Goal: Task Accomplishment & Management: Manage account settings

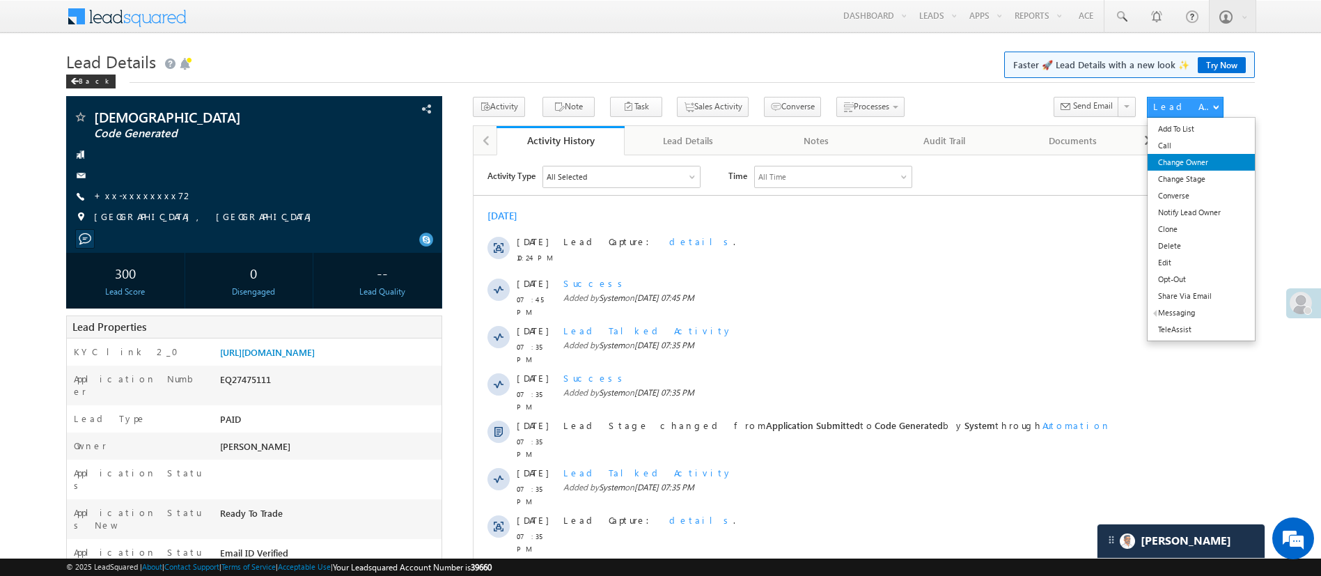
click at [1190, 164] on link "Change Owner" at bounding box center [1200, 162] width 107 height 17
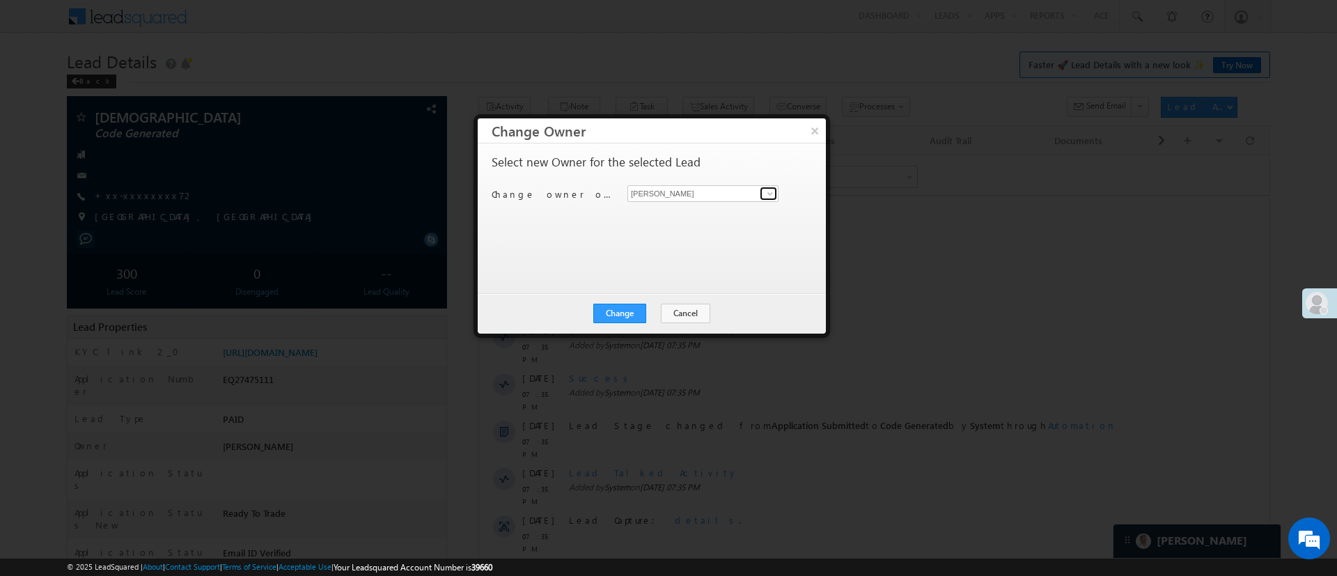
click at [762, 190] on link at bounding box center [768, 194] width 17 height 14
click at [752, 203] on link "Himanshu Sharma HIMANSHU.SHARMA@ANGELBROKING.COM" at bounding box center [702, 215] width 151 height 26
type input "[PERSON_NAME]"
click at [618, 308] on button "Change" at bounding box center [619, 313] width 53 height 19
click at [652, 316] on button "Close" at bounding box center [654, 313] width 45 height 19
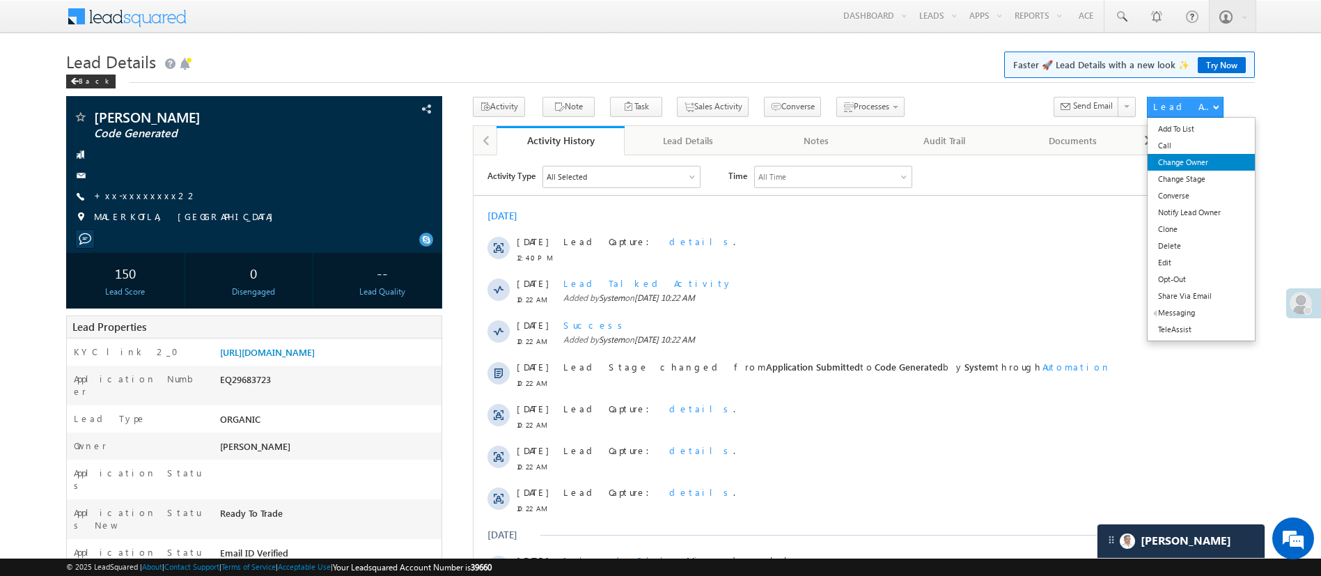
click at [1191, 161] on link "Change Owner" at bounding box center [1200, 162] width 107 height 17
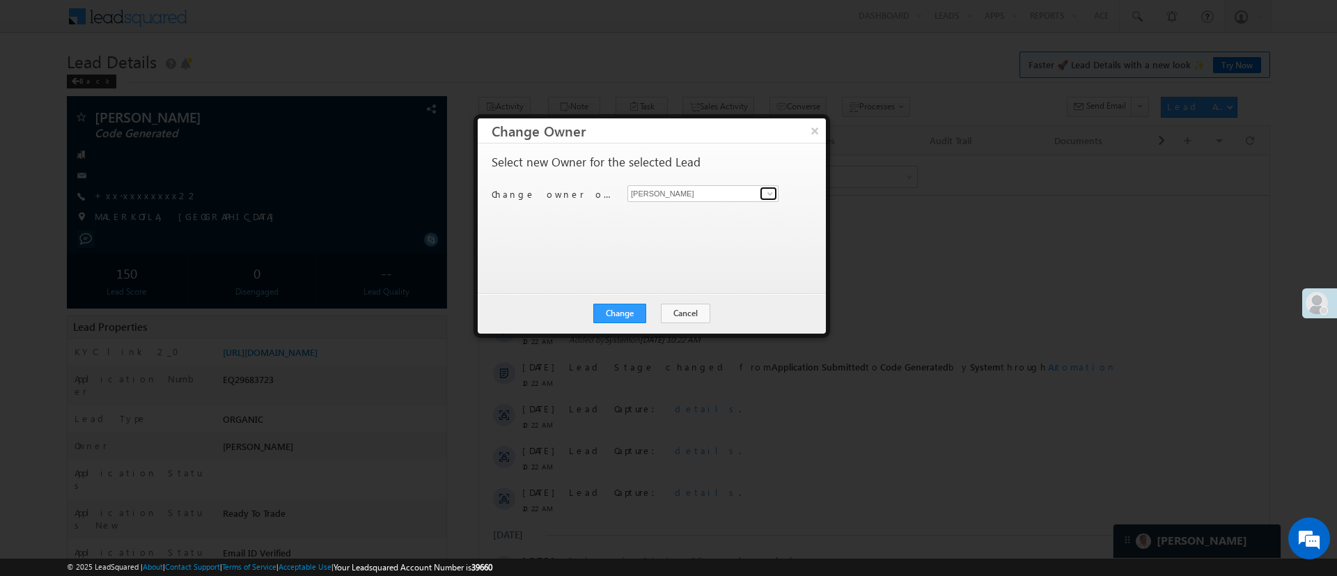
click at [766, 191] on span at bounding box center [770, 193] width 11 height 11
click at [736, 219] on span "HIMANSHU.SHARMA@ANGELBROKING.COM" at bounding box center [695, 220] width 125 height 10
type input "[PERSON_NAME]"
click at [628, 308] on button "Change" at bounding box center [619, 313] width 53 height 19
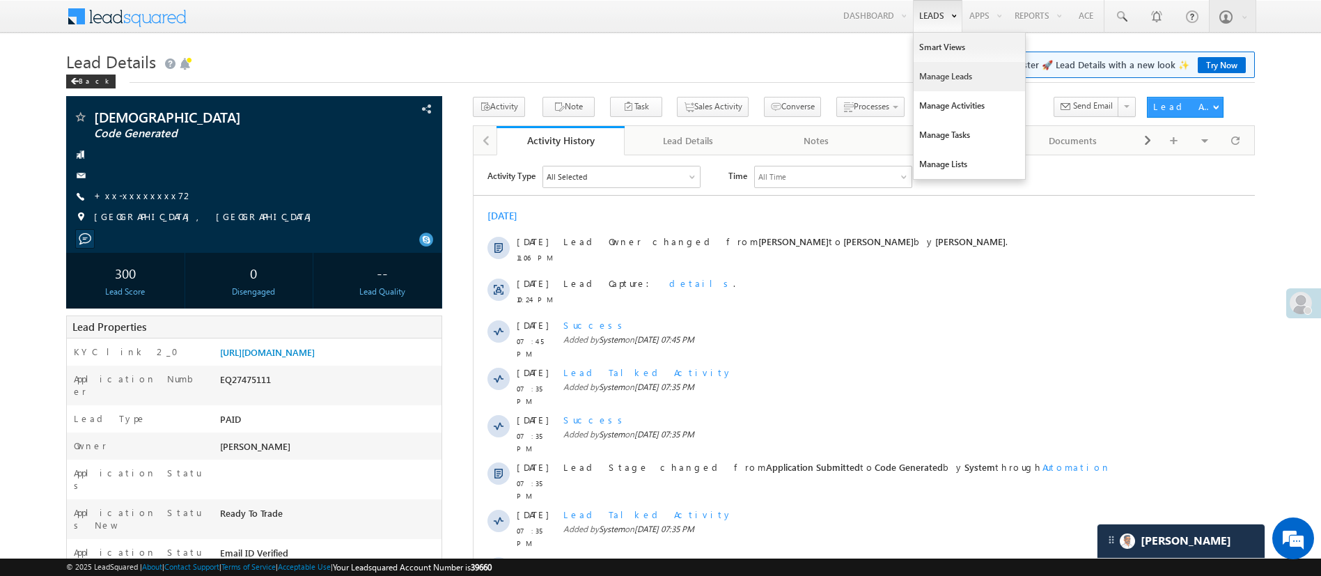
click at [944, 81] on link "Manage Leads" at bounding box center [969, 76] width 111 height 29
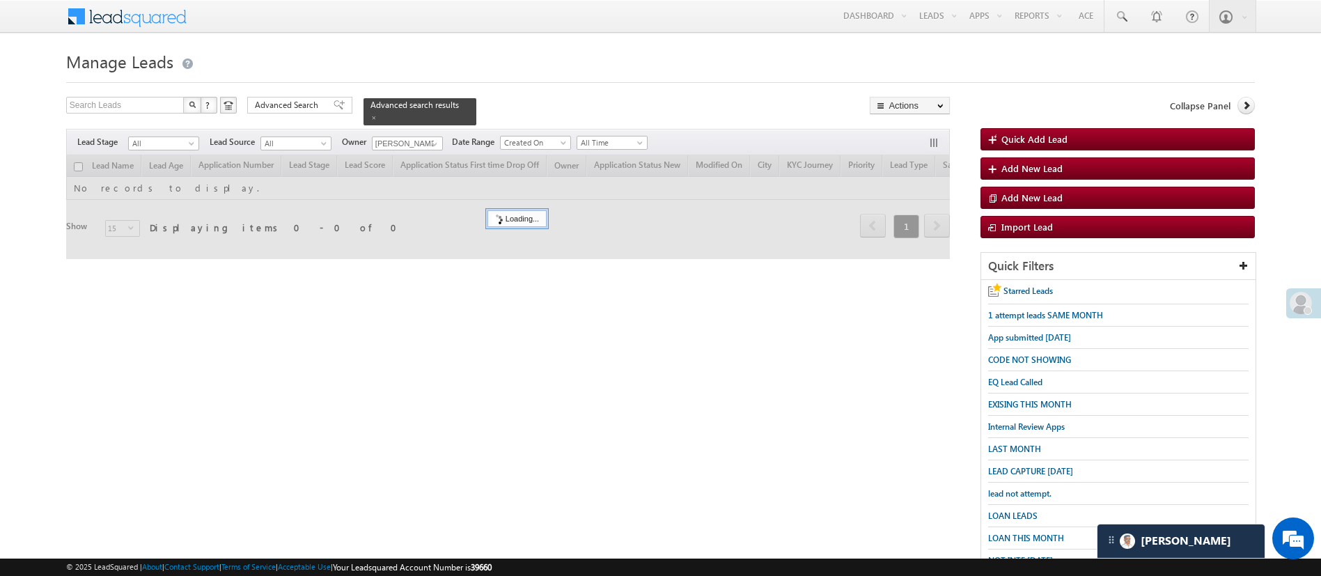
scroll to position [144, 0]
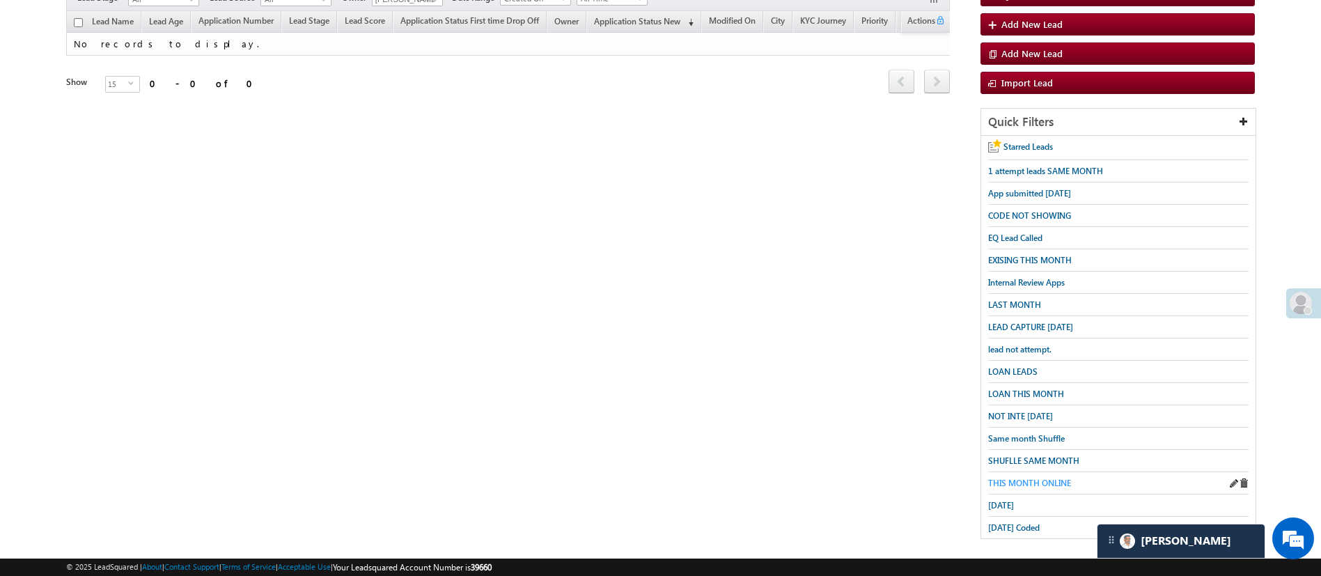
click at [1058, 478] on span "THIS MONTH ONLINE" at bounding box center [1029, 483] width 83 height 10
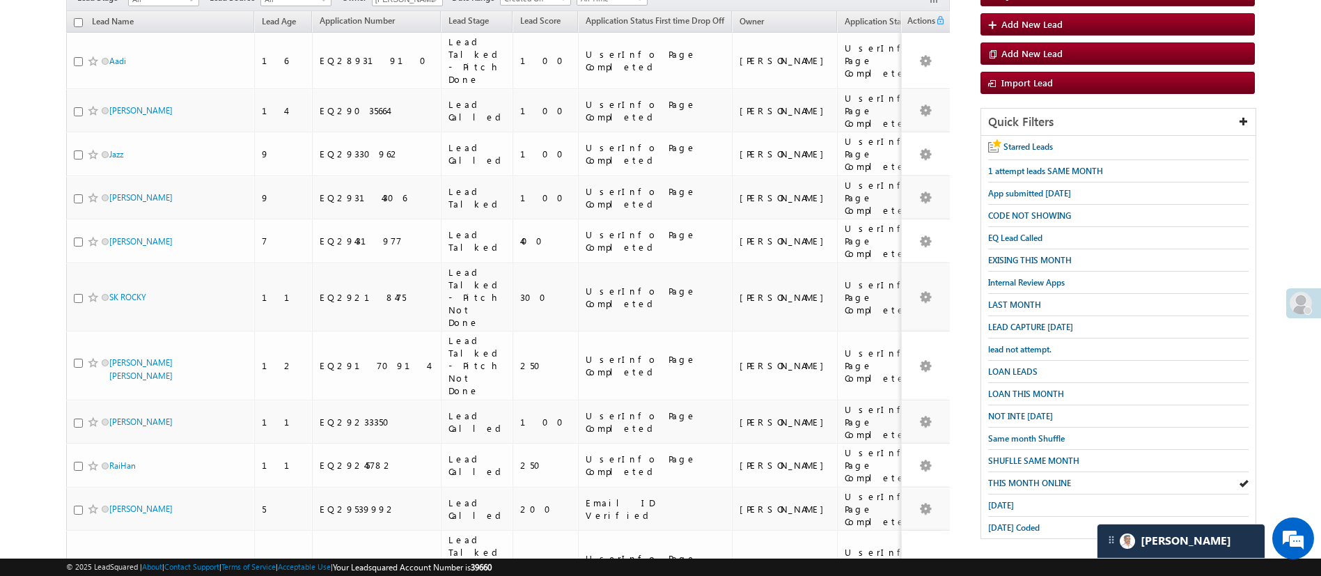
scroll to position [0, 0]
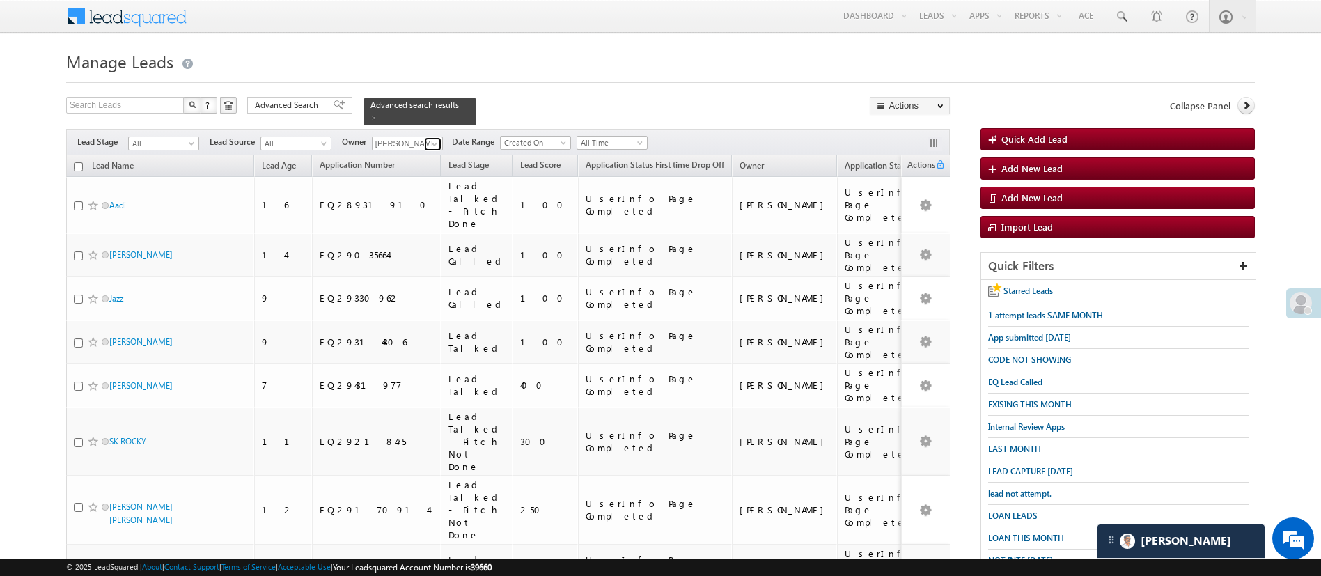
click at [432, 139] on span at bounding box center [434, 144] width 11 height 11
click at [434, 150] on link "[PERSON_NAME] [PERSON_NAME][EMAIL_ADDRESS][DOMAIN_NAME]" at bounding box center [441, 163] width 139 height 26
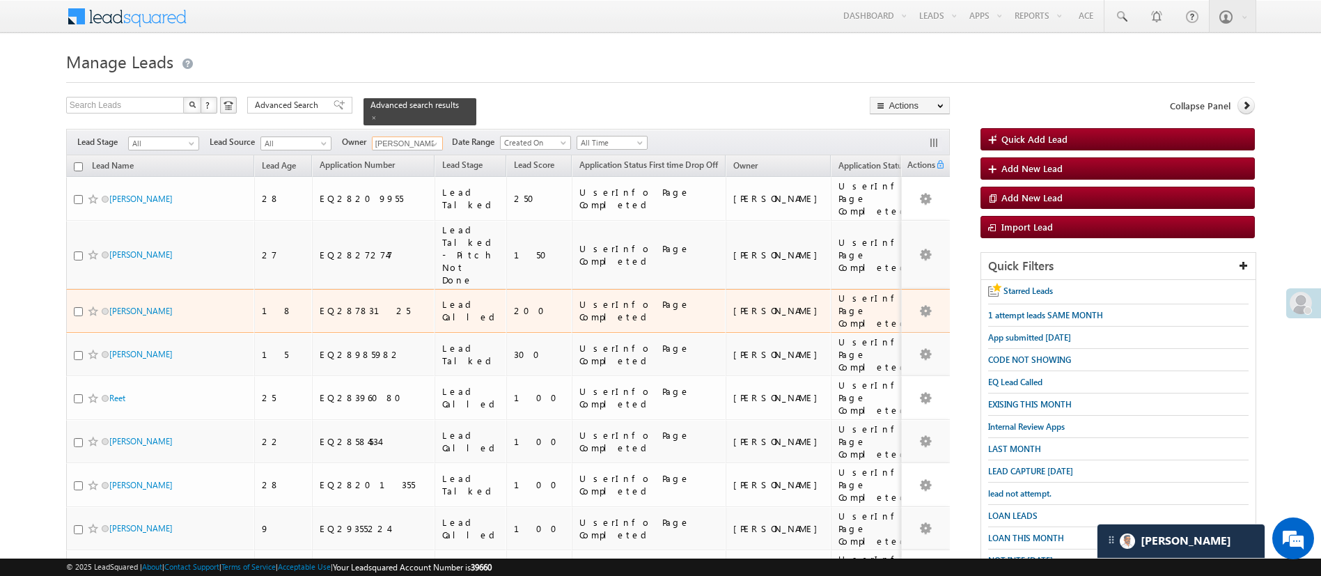
type input "[PERSON_NAME]"
click at [77, 307] on input "checkbox" at bounding box center [78, 311] width 9 height 9
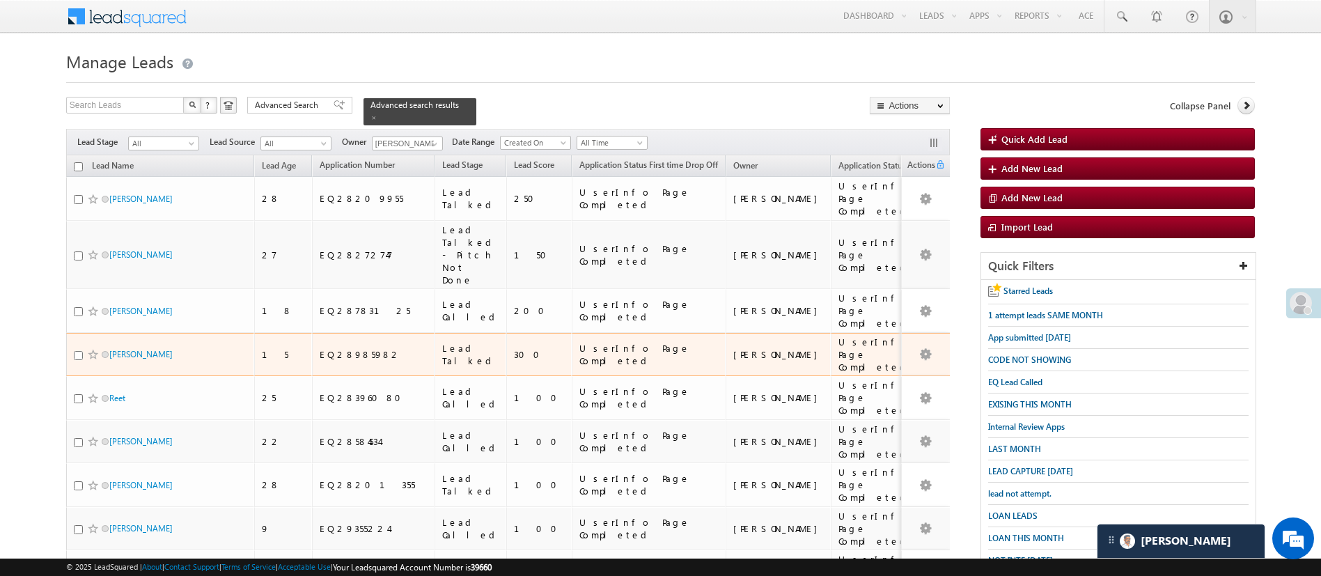
click at [75, 351] on input "checkbox" at bounding box center [78, 355] width 9 height 9
checkbox input "true"
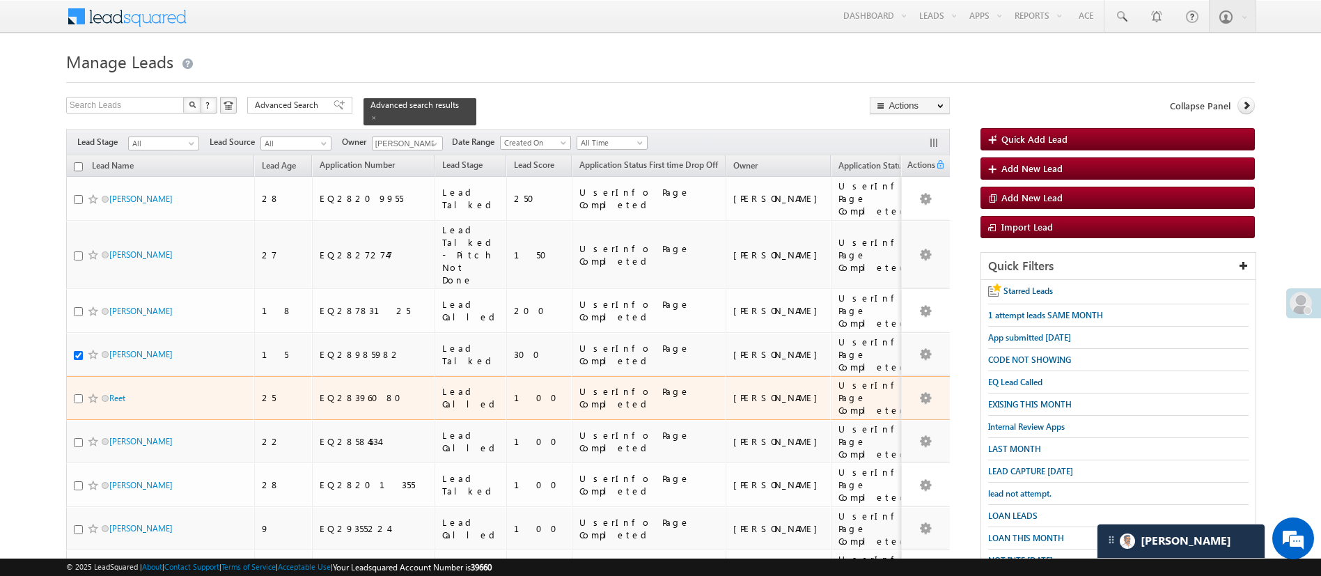
click at [75, 394] on input "checkbox" at bounding box center [78, 398] width 9 height 9
checkbox input "true"
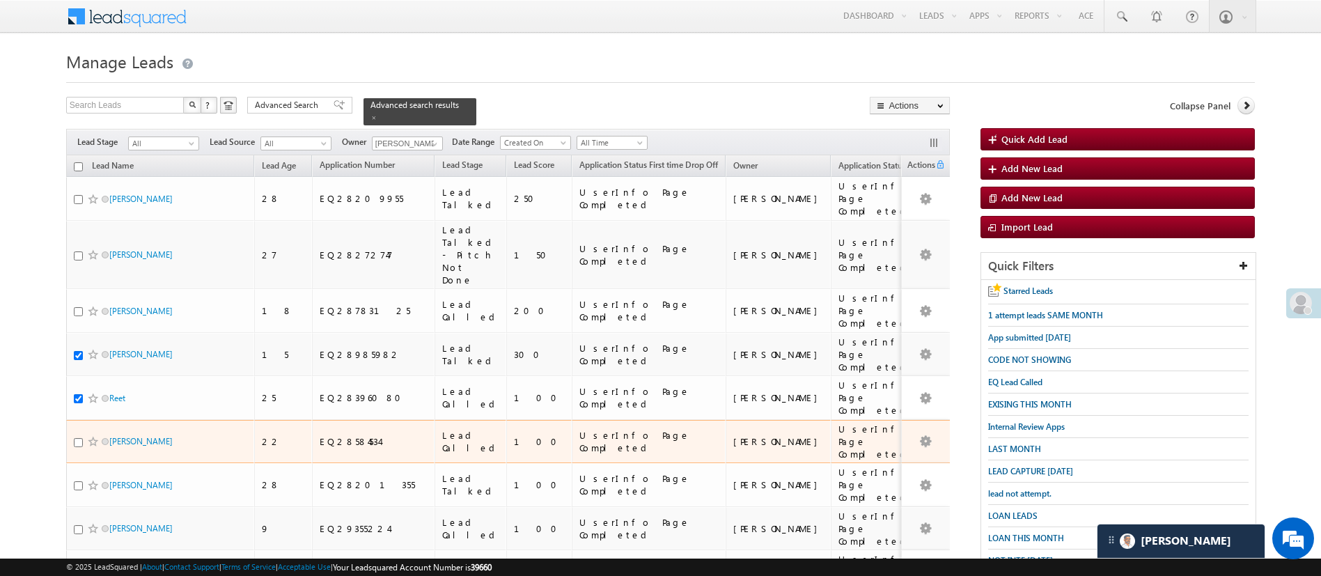
click at [79, 434] on div "[PERSON_NAME]" at bounding box center [161, 443] width 174 height 19
click at [79, 438] on input "checkbox" at bounding box center [78, 442] width 9 height 9
checkbox input "true"
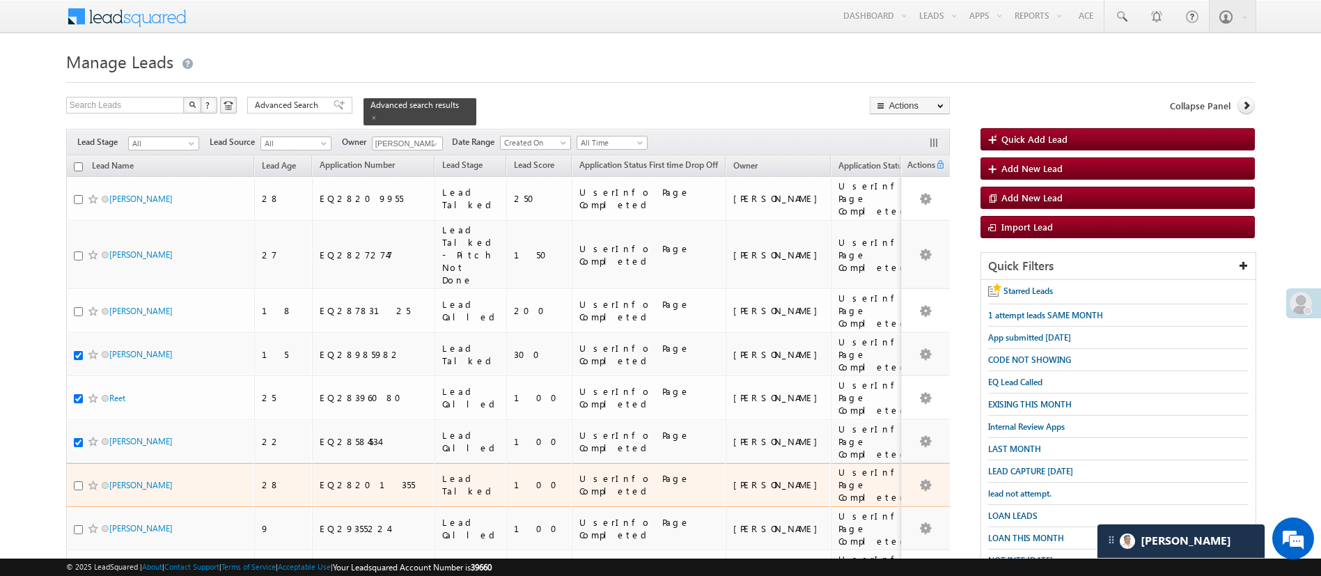
click at [79, 478] on div at bounding box center [95, 485] width 42 height 14
click at [79, 481] on input "checkbox" at bounding box center [78, 485] width 9 height 9
checkbox input "true"
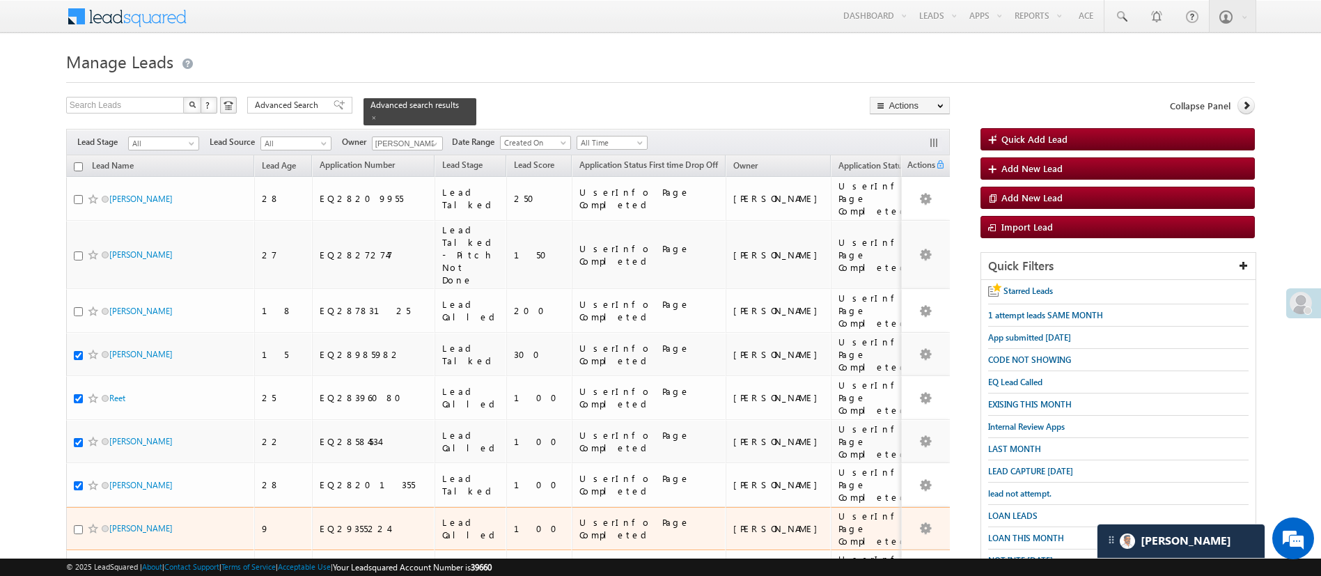
click at [77, 522] on div "[PERSON_NAME]" at bounding box center [161, 531] width 174 height 19
click at [78, 525] on input "checkbox" at bounding box center [78, 529] width 9 height 9
checkbox input "true"
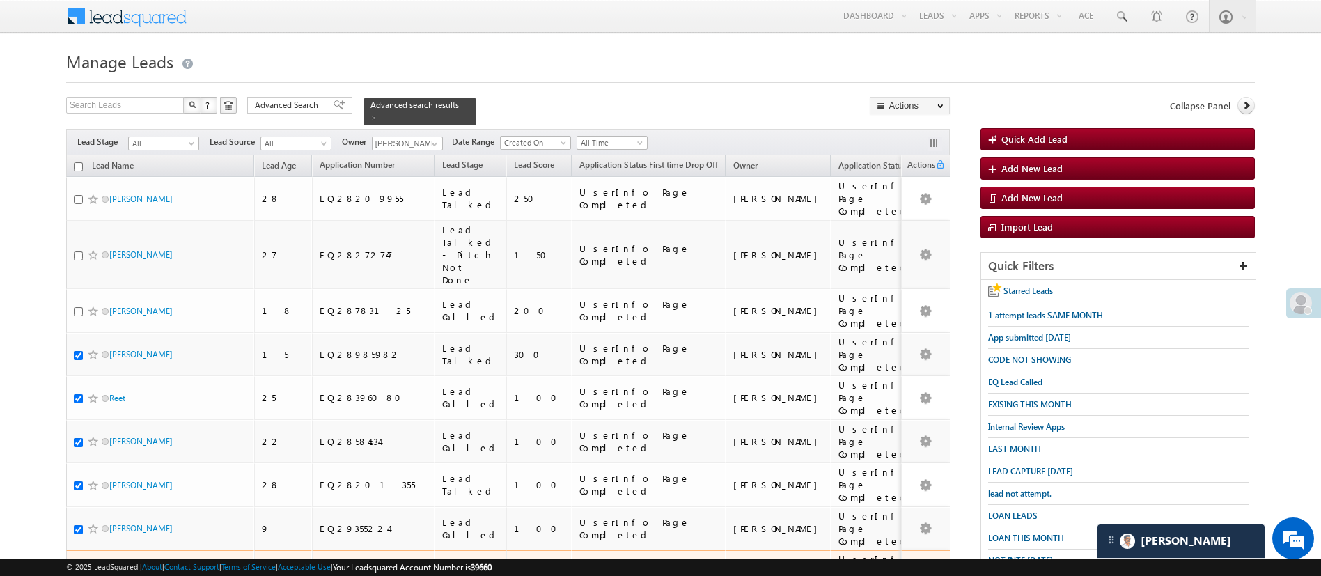
click at [79, 565] on div at bounding box center [95, 572] width 42 height 14
click at [79, 568] on input "checkbox" at bounding box center [78, 572] width 9 height 9
checkbox input "true"
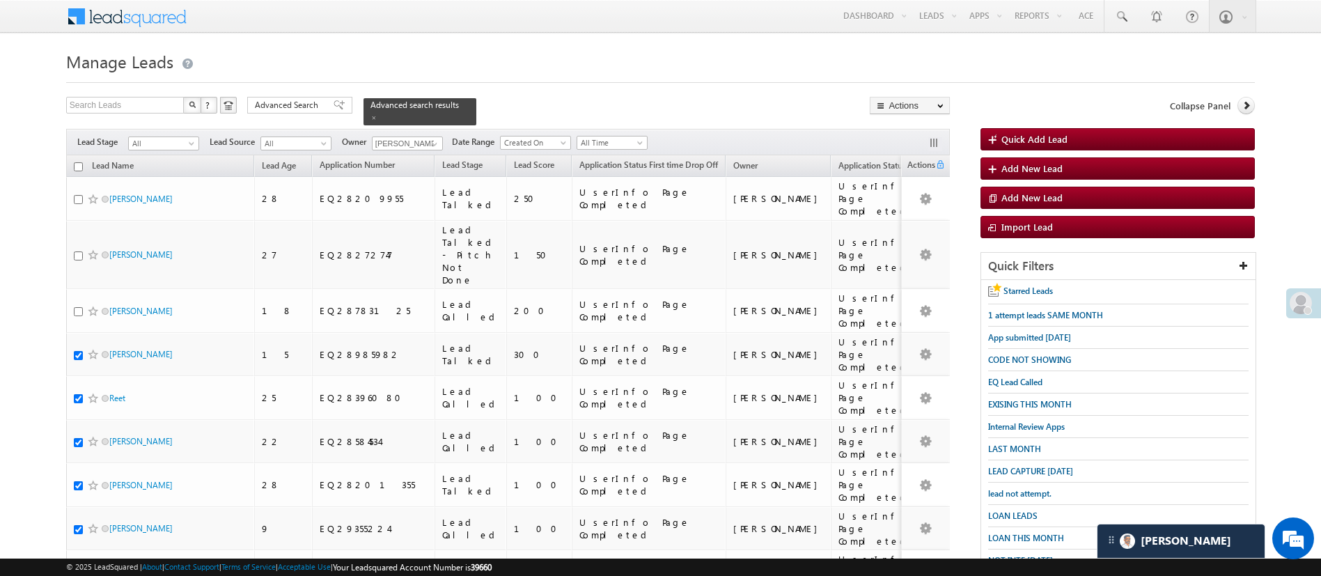
checkbox input "true"
click at [920, 202] on link "Change Owner" at bounding box center [909, 209] width 79 height 17
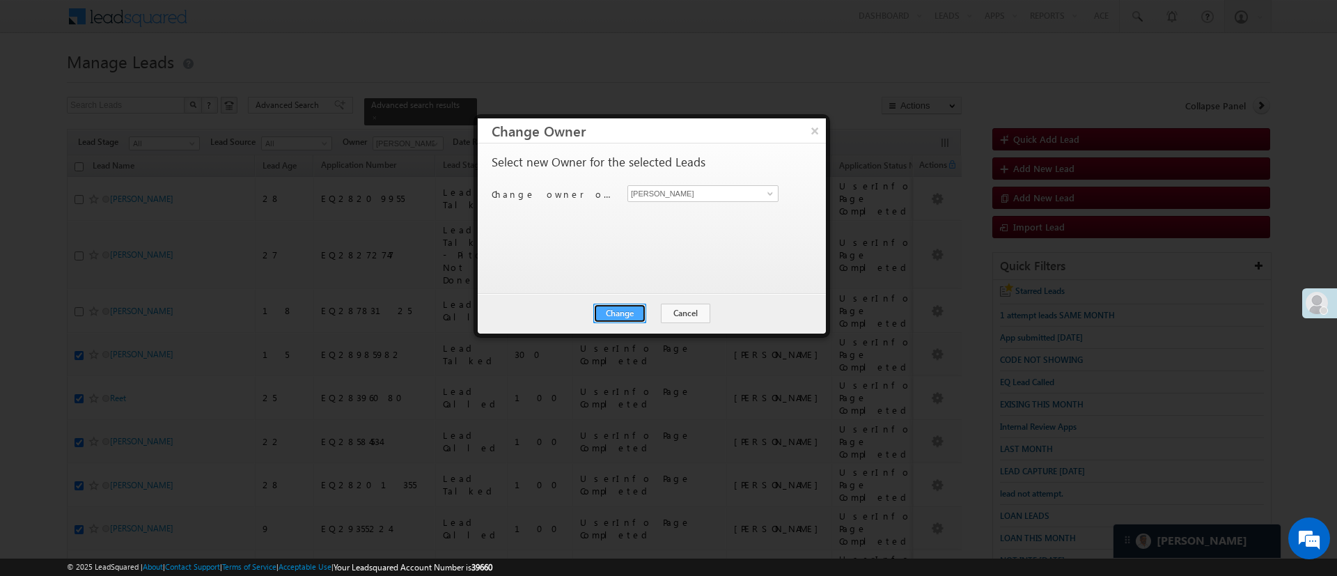
click at [624, 307] on button "Change" at bounding box center [619, 313] width 53 height 19
